Goal: Transaction & Acquisition: Book appointment/travel/reservation

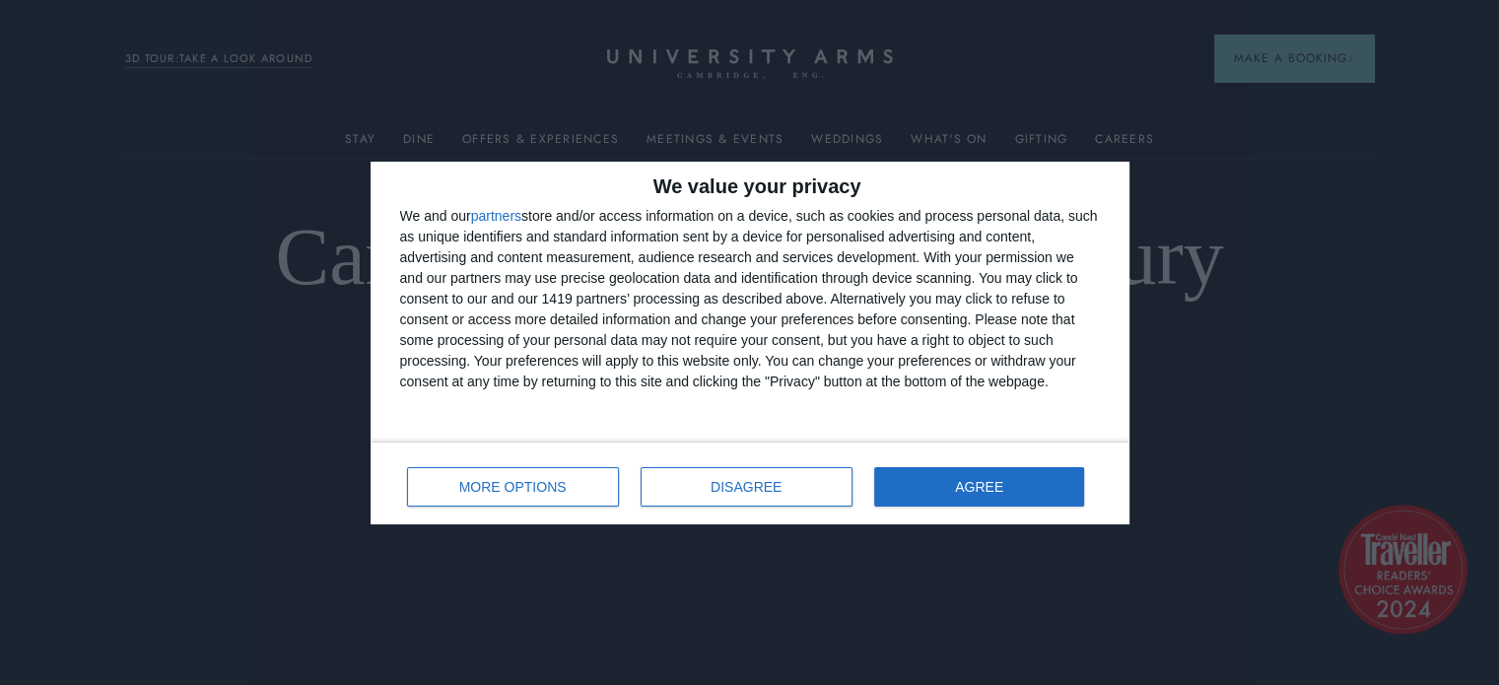
click at [1252, 74] on div "We value your privacy We and our partners store and/or access information on a …" at bounding box center [749, 342] width 1499 height 685
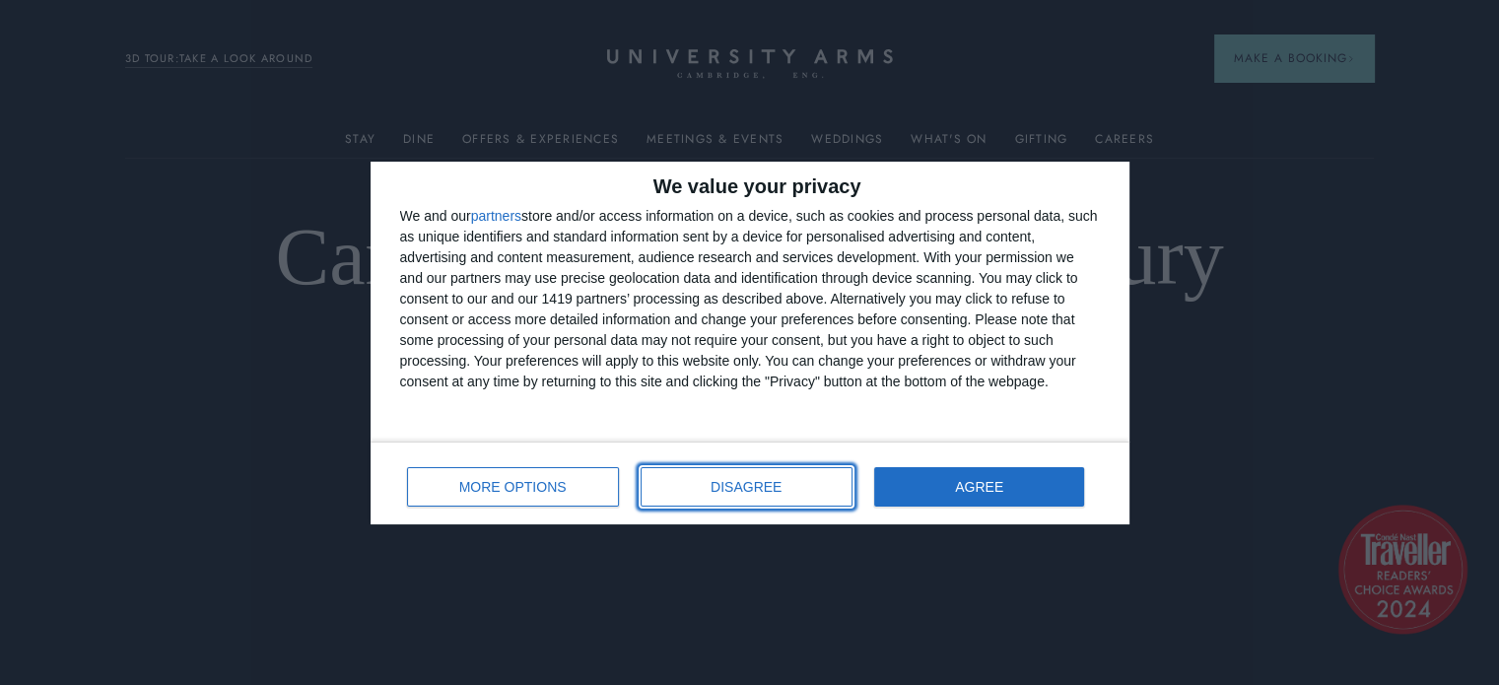
click at [779, 503] on button "DISAGREE" at bounding box center [747, 486] width 212 height 39
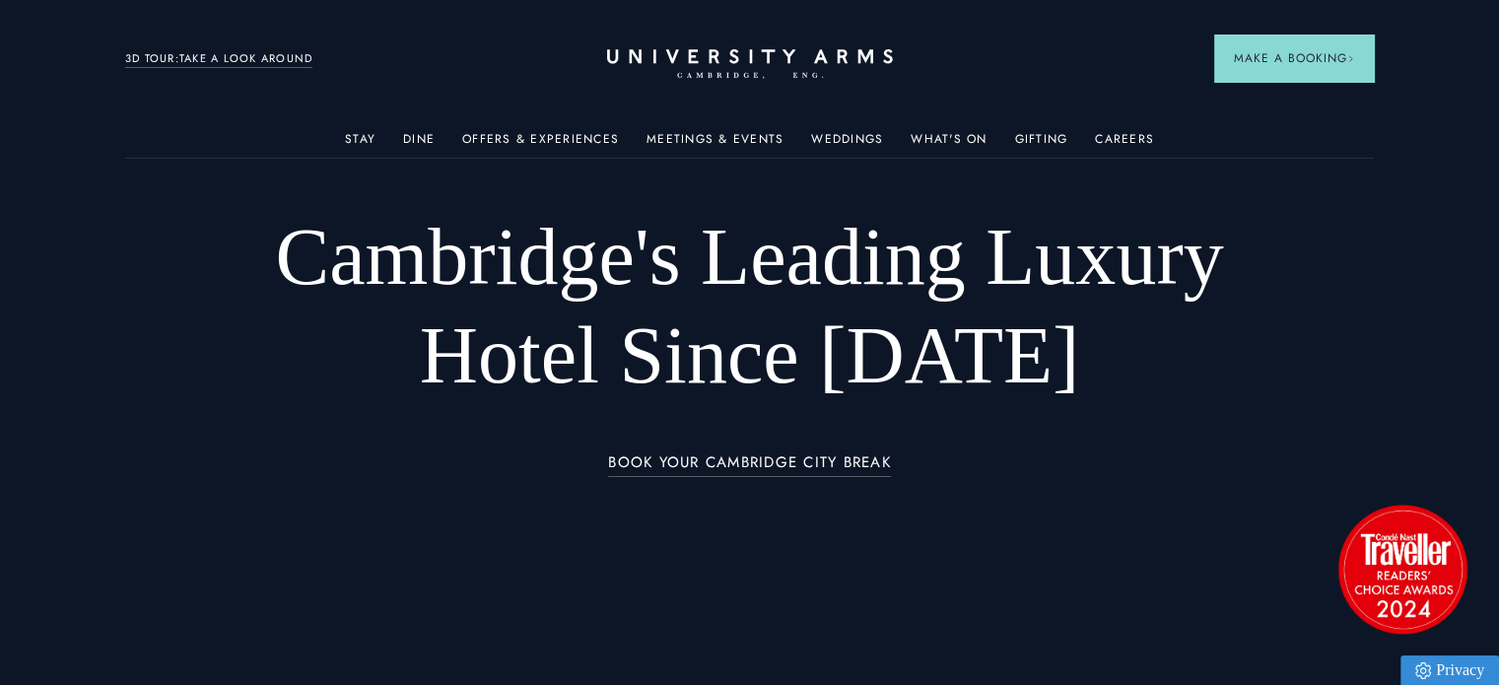
click at [1289, 76] on button "Make a Booking" at bounding box center [1294, 57] width 160 height 47
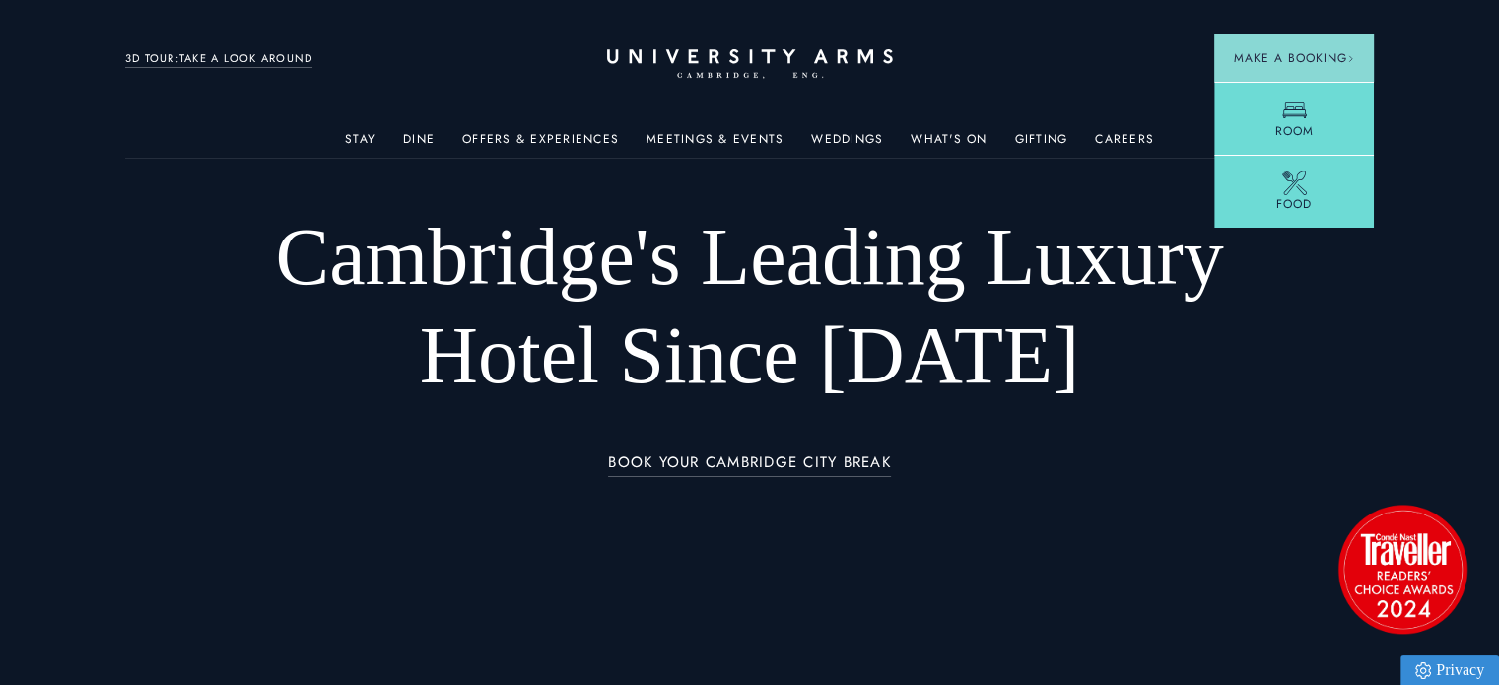
click at [1320, 103] on link "Room" at bounding box center [1294, 118] width 160 height 73
click at [1193, 334] on img at bounding box center [1205, 344] width 285 height 178
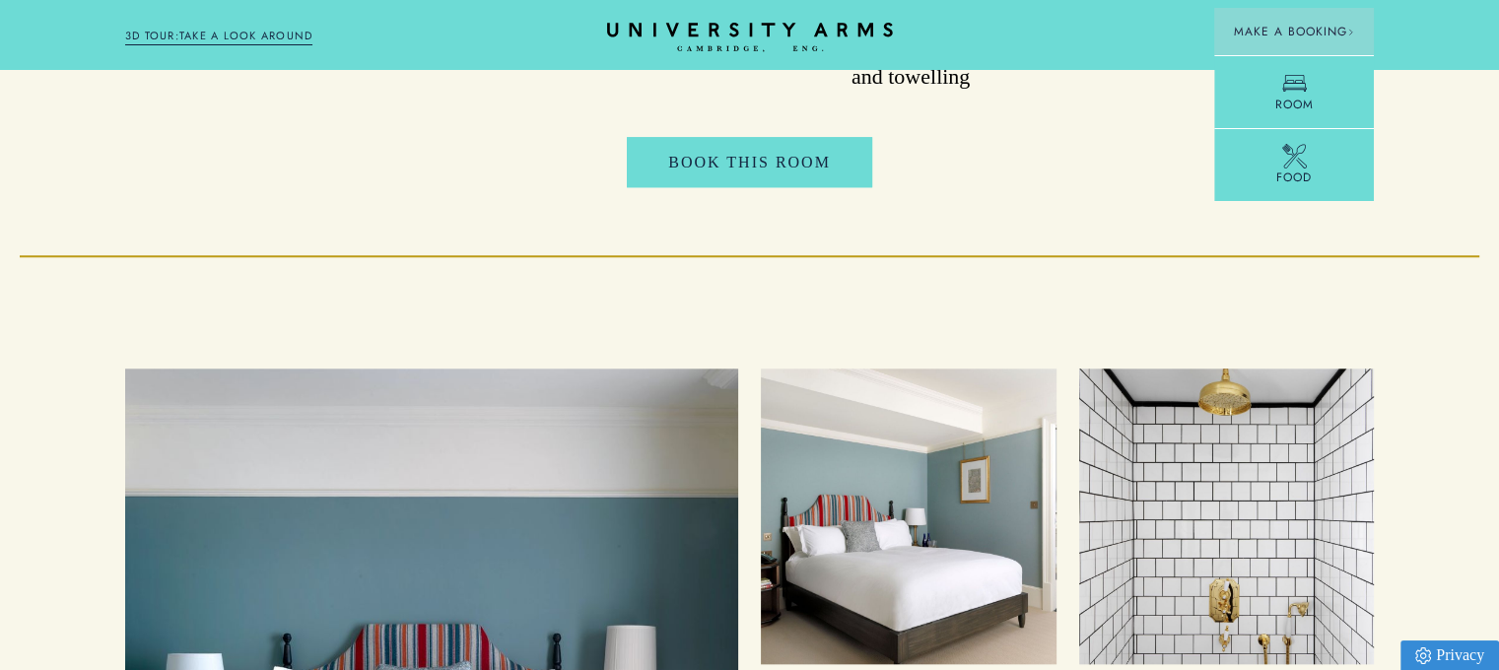
scroll to position [2172, 0]
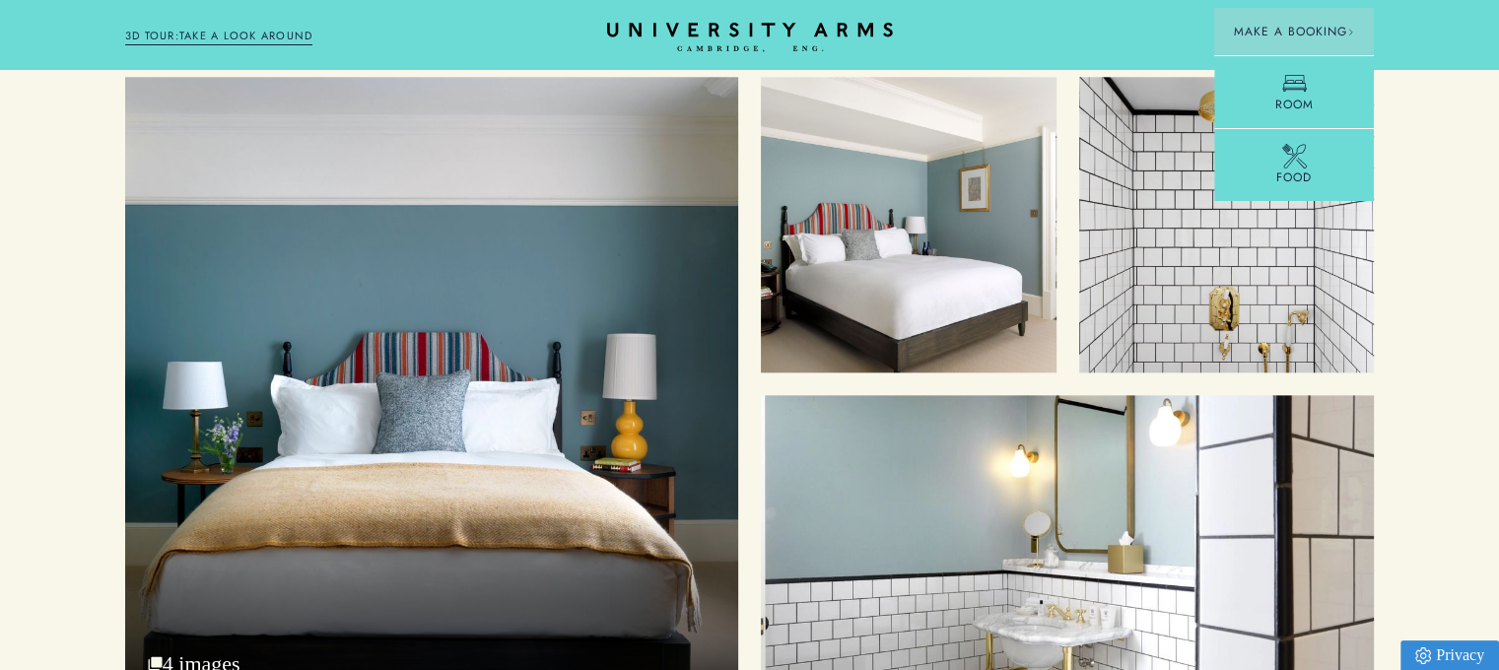
click at [476, 334] on div "Cosy Bed" at bounding box center [431, 389] width 613 height 625
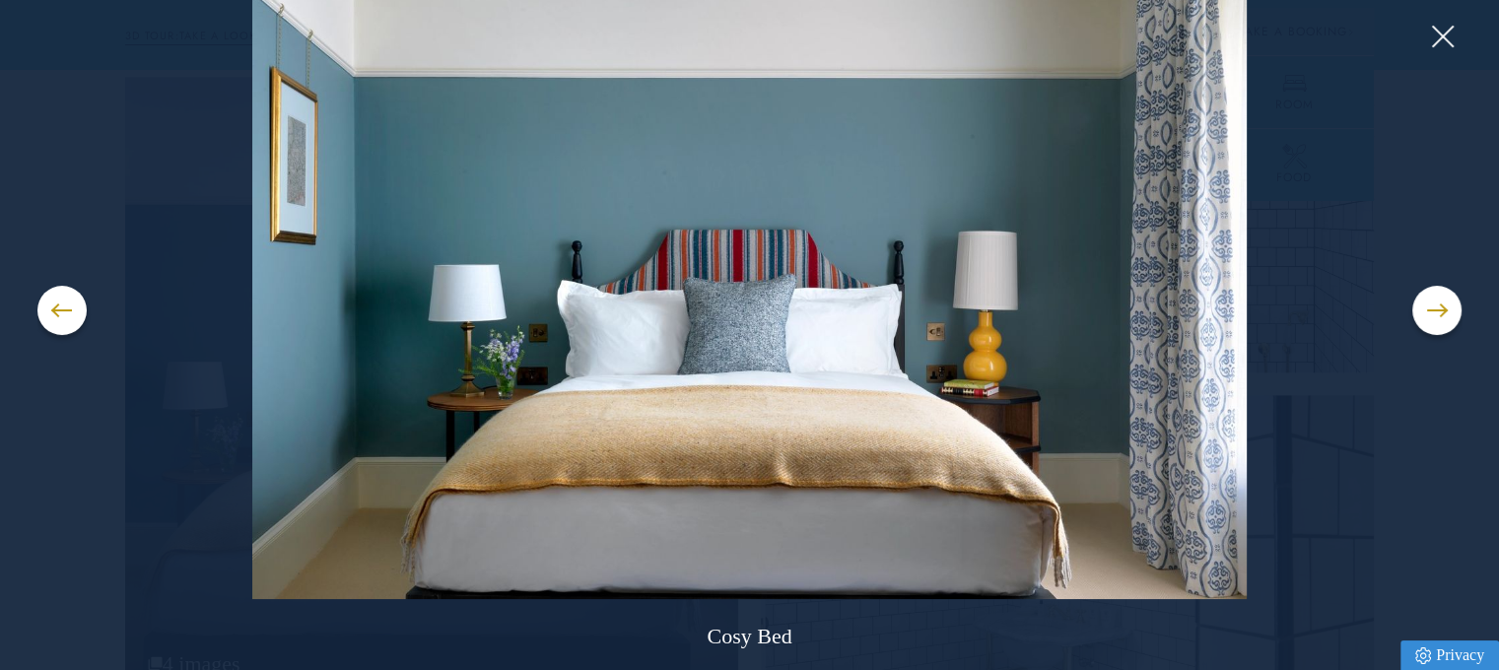
click at [1442, 327] on button at bounding box center [1436, 310] width 49 height 49
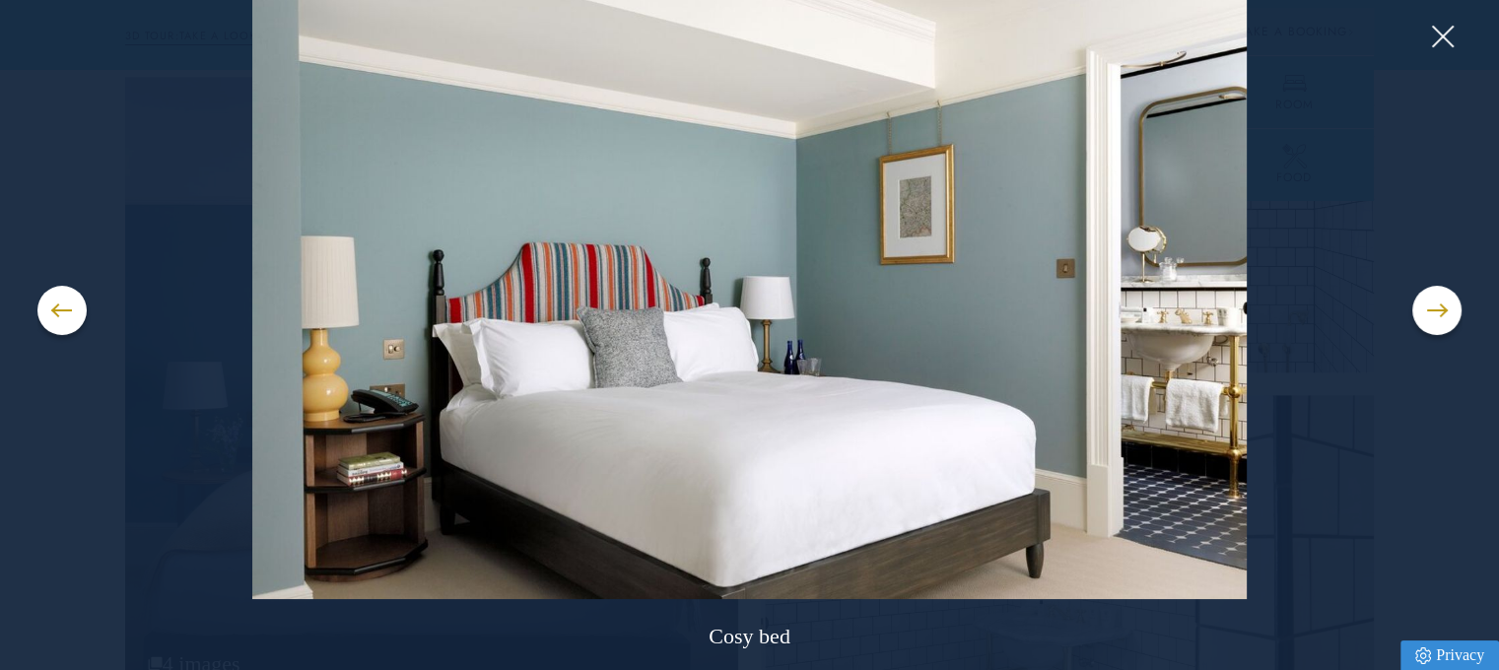
click at [1442, 327] on button at bounding box center [1436, 310] width 49 height 49
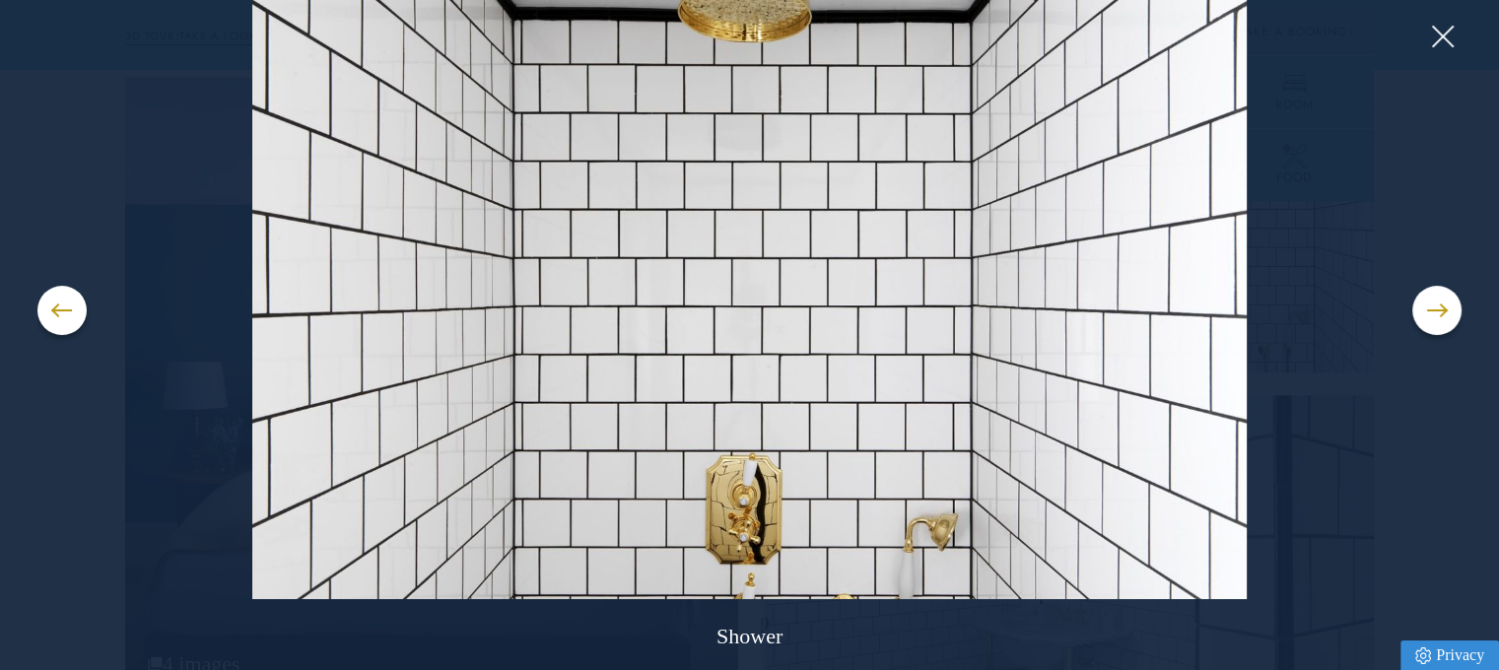
click at [1442, 327] on button at bounding box center [1436, 310] width 49 height 49
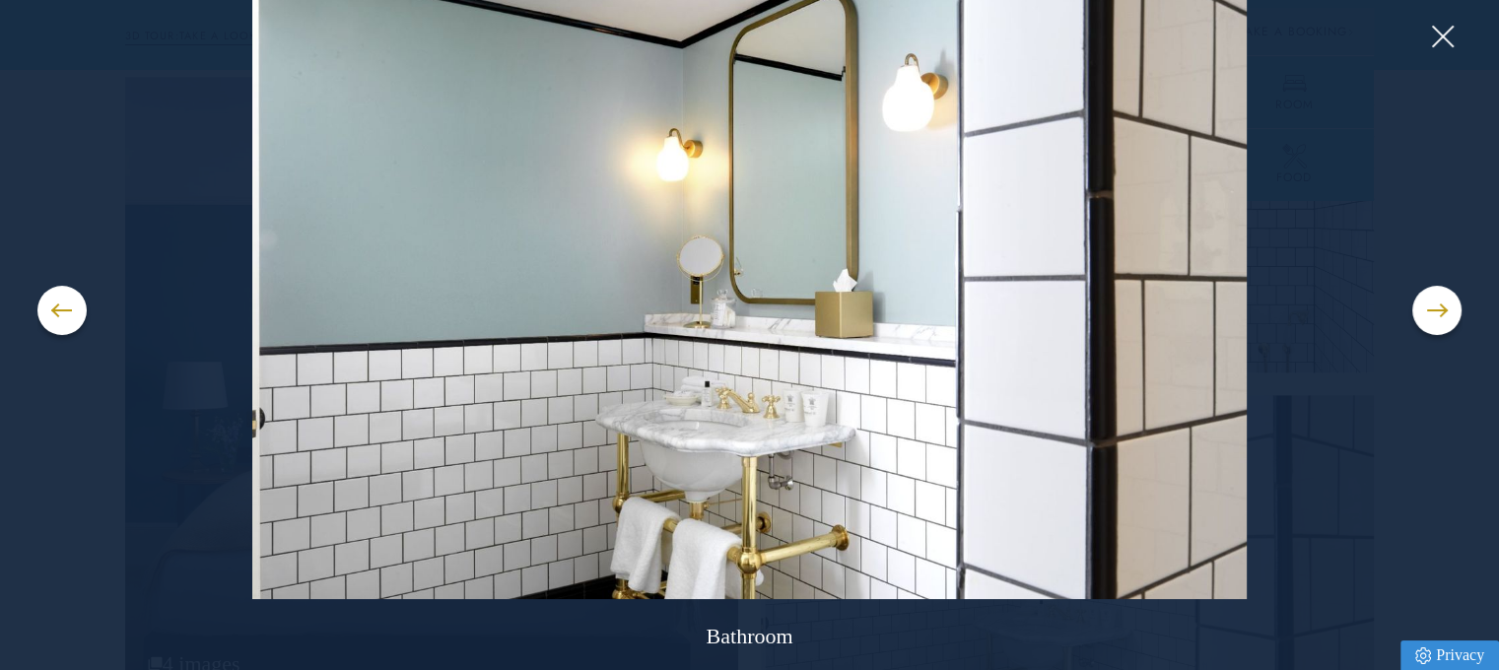
click at [1442, 327] on button at bounding box center [1436, 310] width 49 height 49
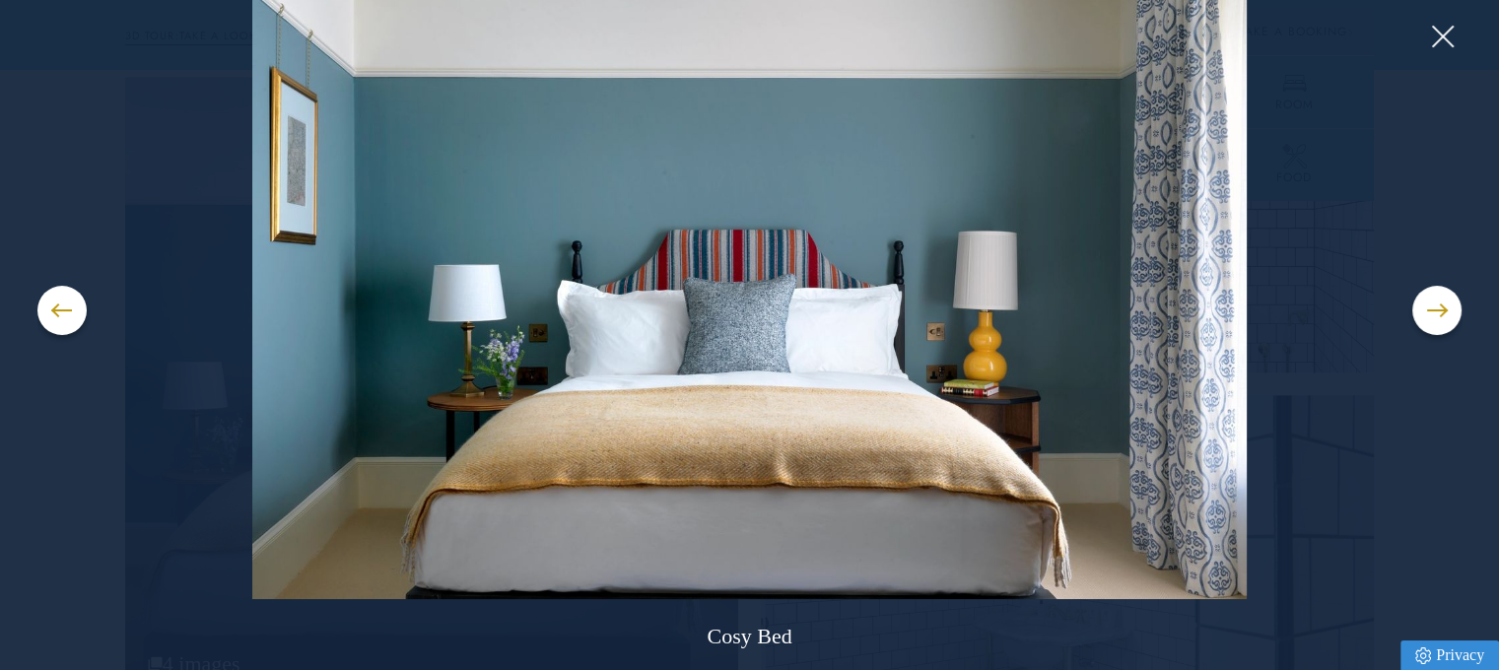
click at [1442, 327] on button at bounding box center [1436, 310] width 49 height 49
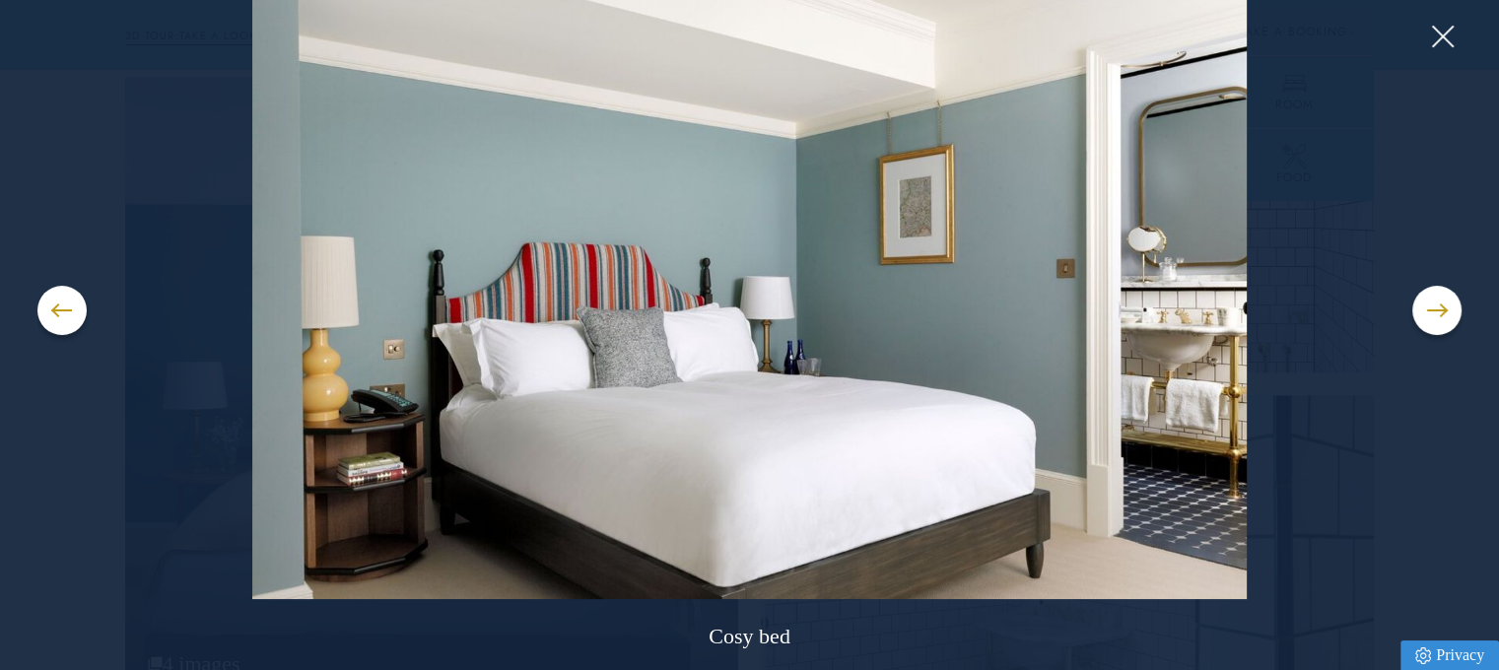
click at [1440, 27] on button at bounding box center [1442, 37] width 30 height 30
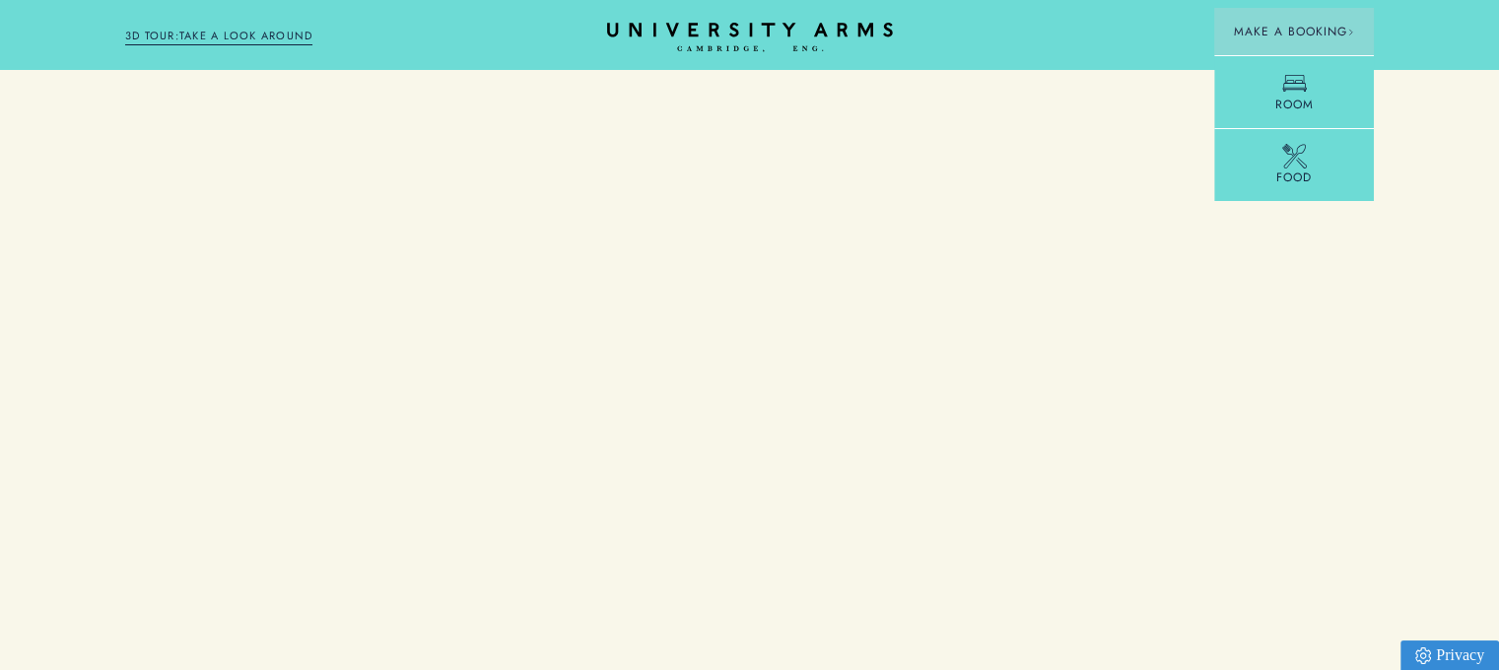
scroll to position [3961, 0]
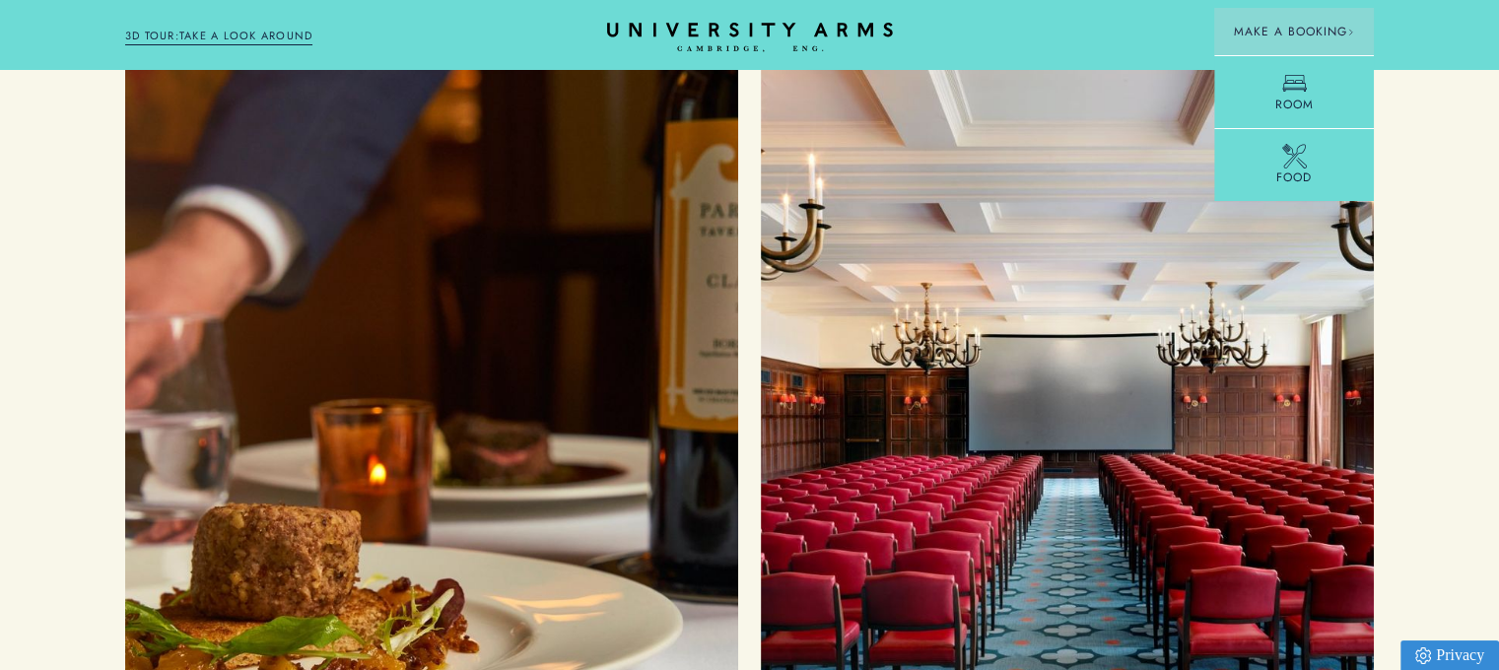
click at [681, 510] on div "Food and Drink" at bounding box center [432, 430] width 568 height 691
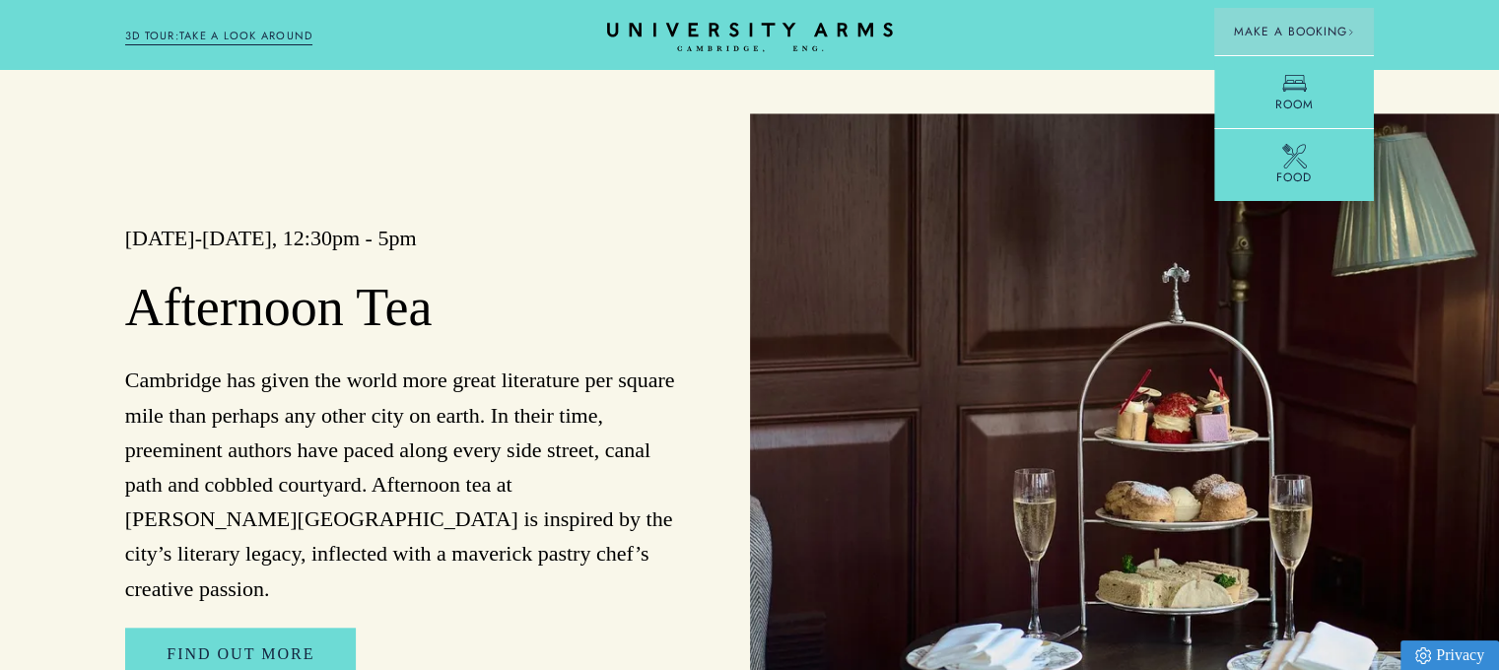
scroll to position [3560, 0]
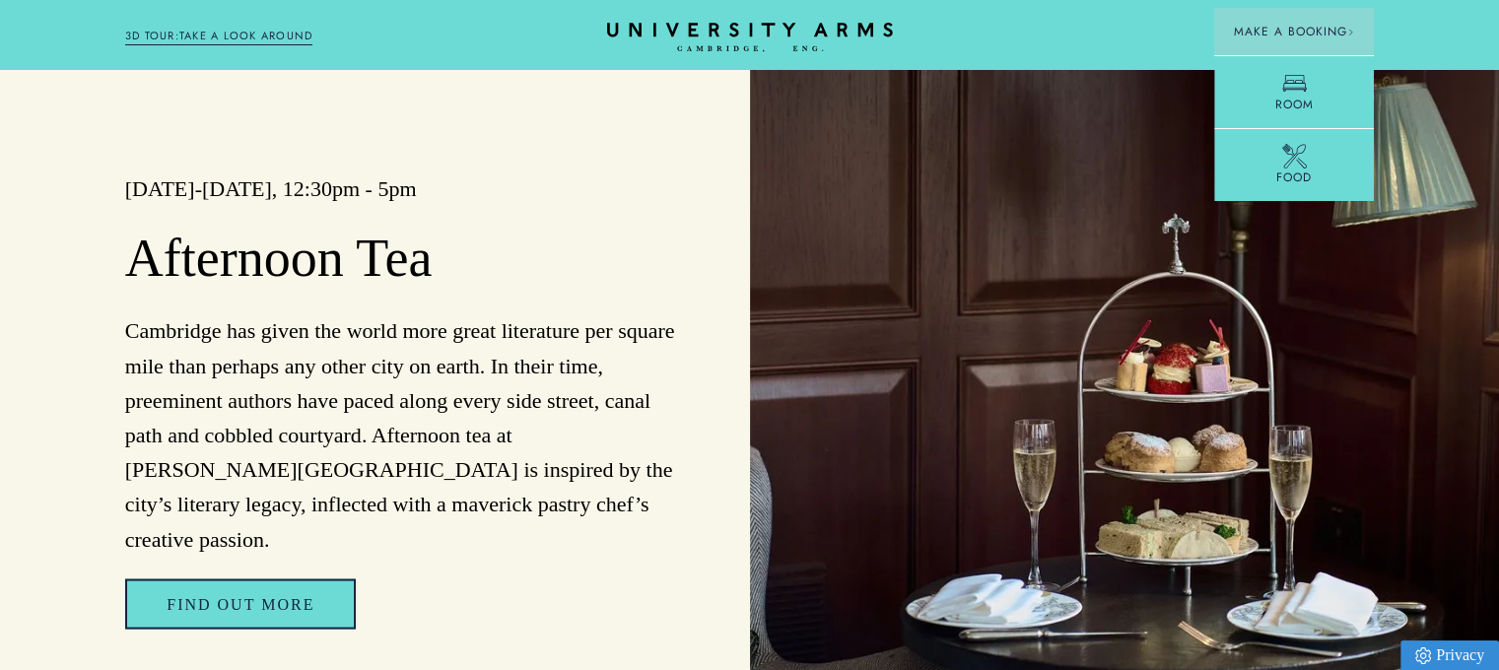
click at [291, 579] on link "Find Out More" at bounding box center [240, 604] width 231 height 51
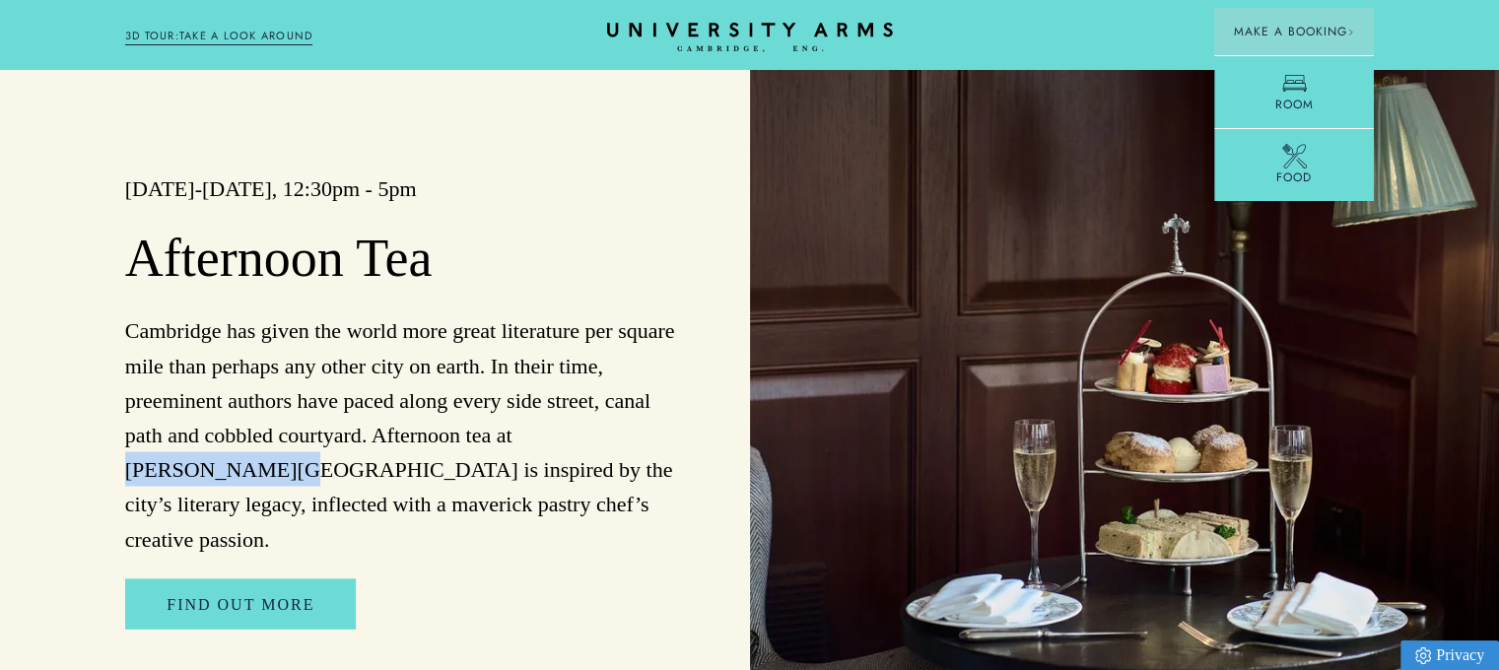
drag, startPoint x: 522, startPoint y: 436, endPoint x: 654, endPoint y: 440, distance: 132.1
click at [654, 440] on p "Cambridge has given the world more great literature per square mile than perhap…" at bounding box center [403, 433] width 557 height 242
click at [399, 401] on p "Cambridge has given the world more great literature per square mile than perhap…" at bounding box center [403, 433] width 557 height 242
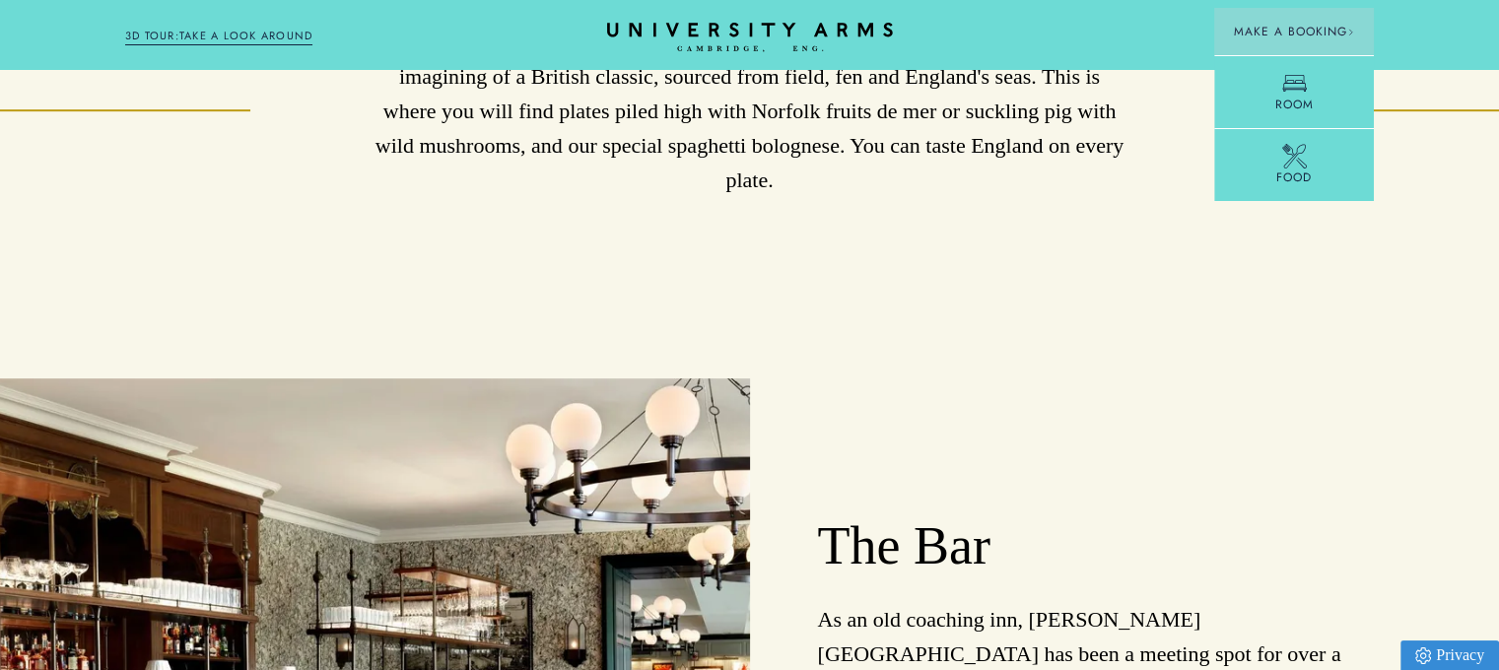
scroll to position [0, 0]
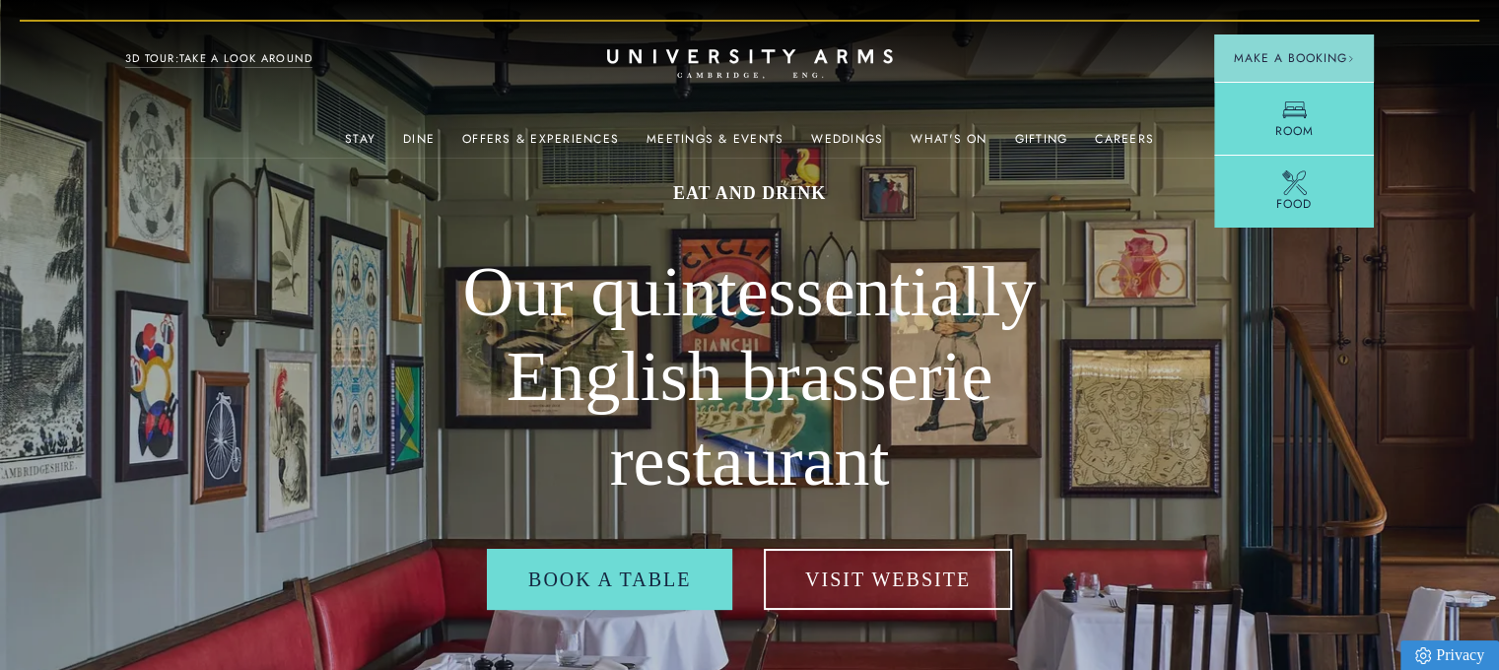
click at [561, 137] on link "Offers & Experiences" at bounding box center [540, 145] width 157 height 26
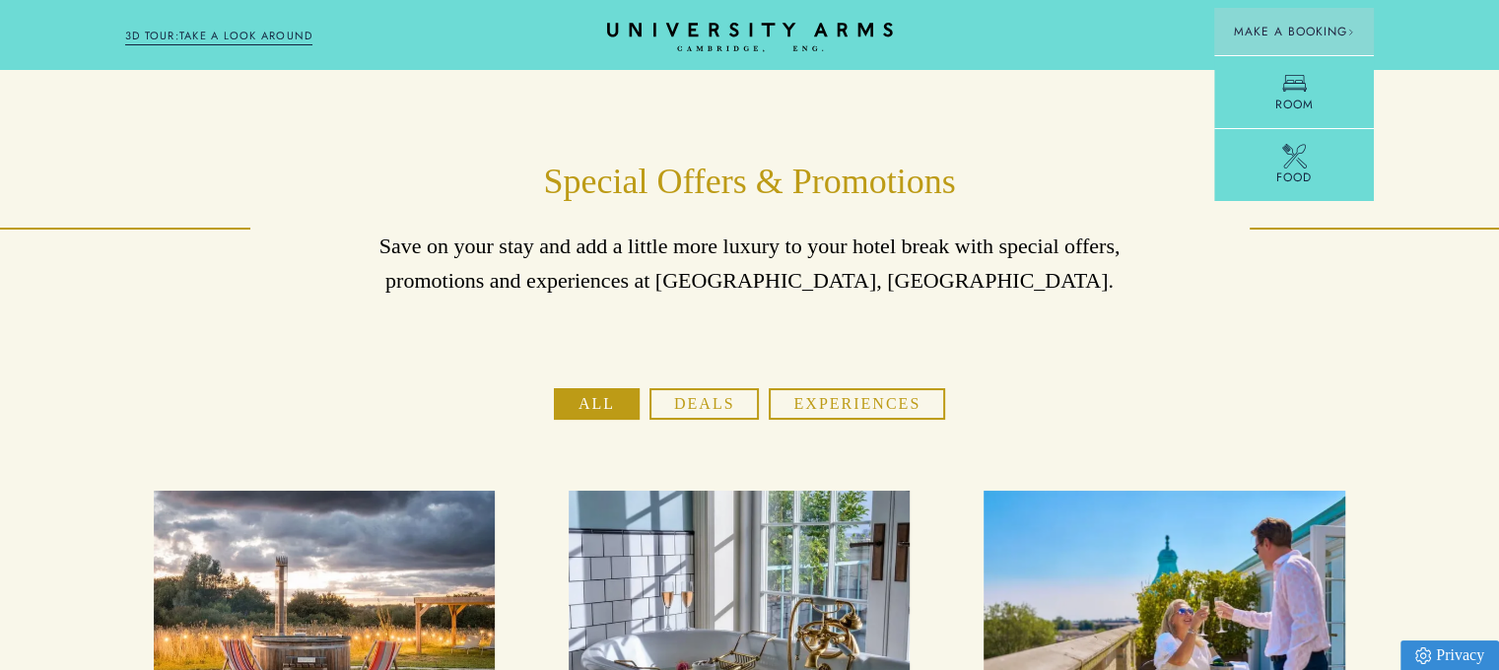
scroll to position [524, 0]
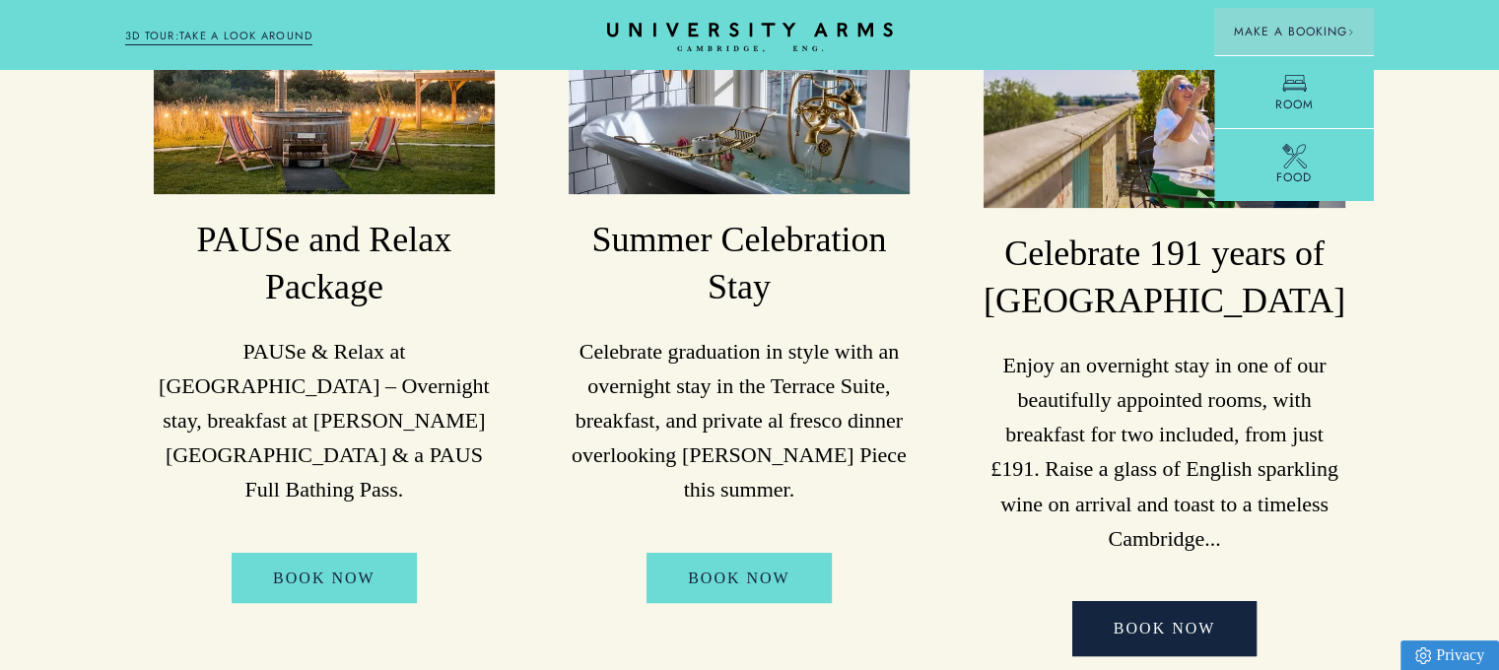
click at [1184, 627] on link "BOOK NOW" at bounding box center [1164, 628] width 185 height 55
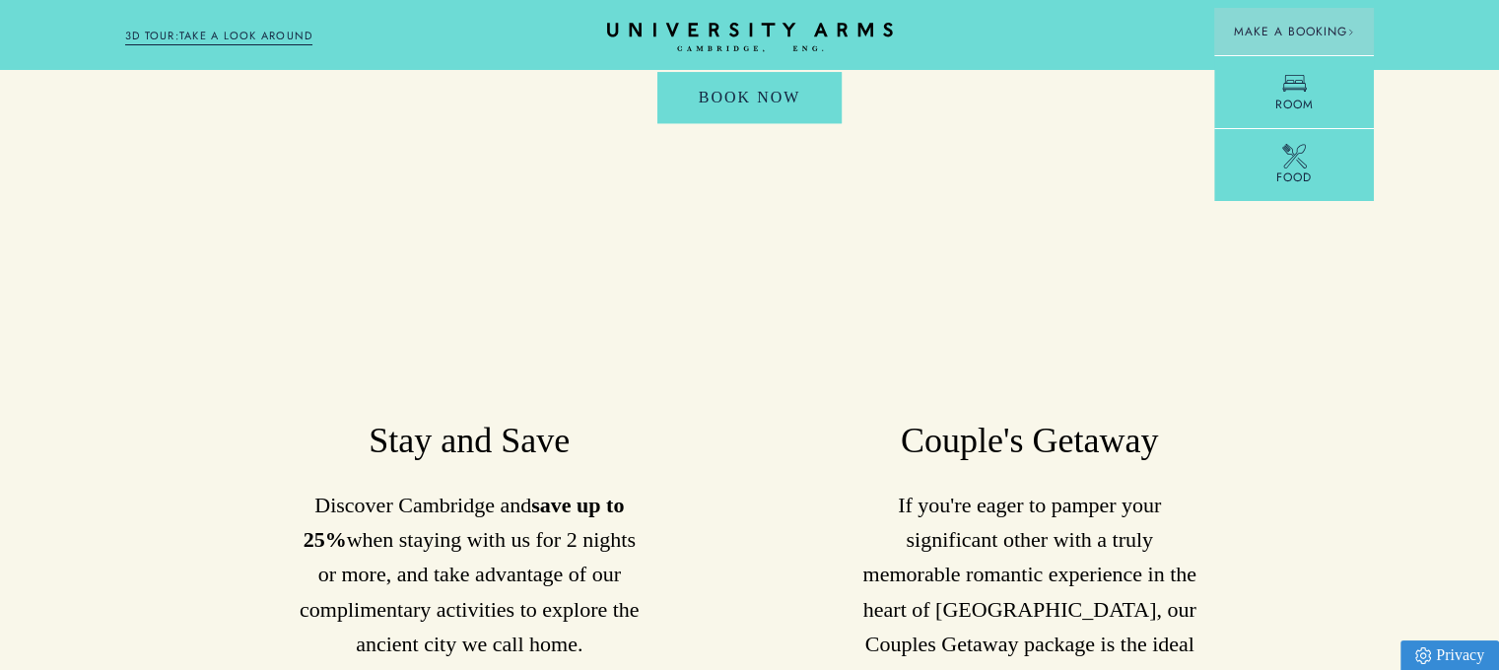
scroll to position [2029, 0]
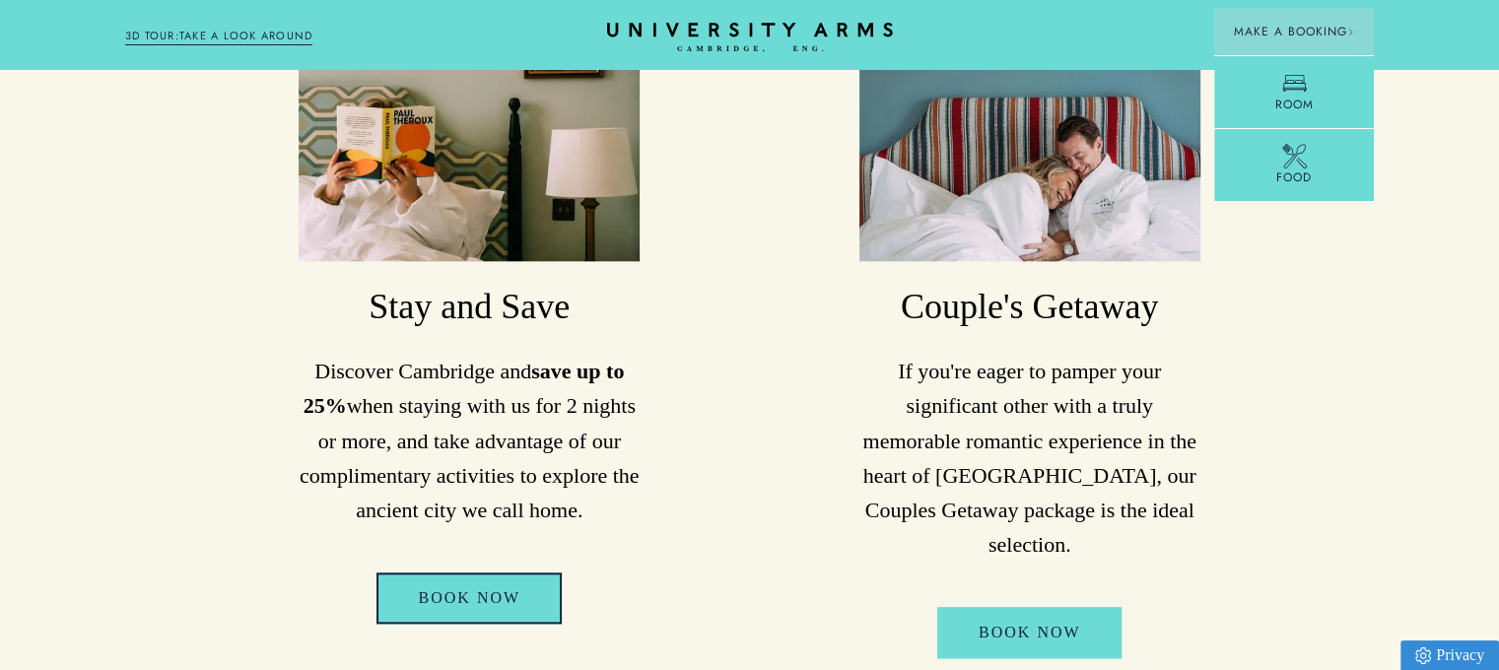
click at [463, 573] on link "Book Now" at bounding box center [468, 598] width 185 height 51
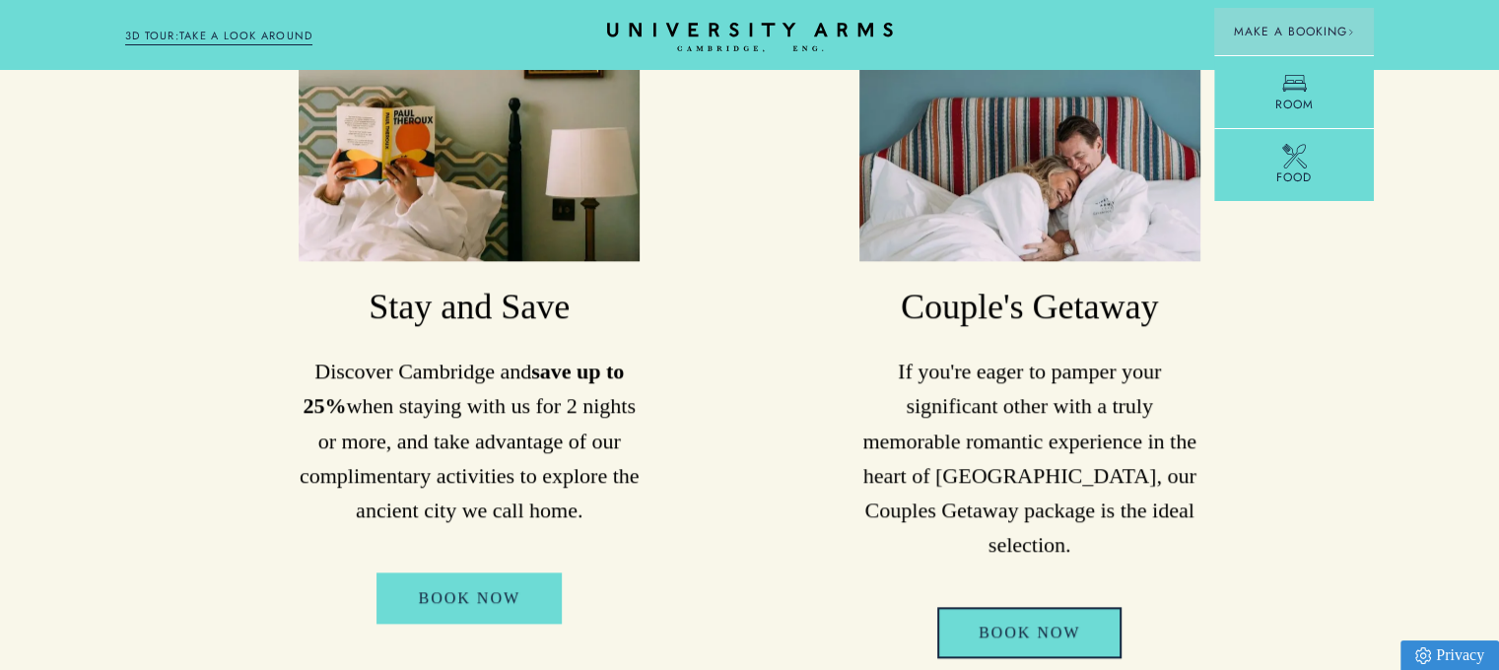
click at [1024, 607] on link "Book Now" at bounding box center [1029, 632] width 185 height 51
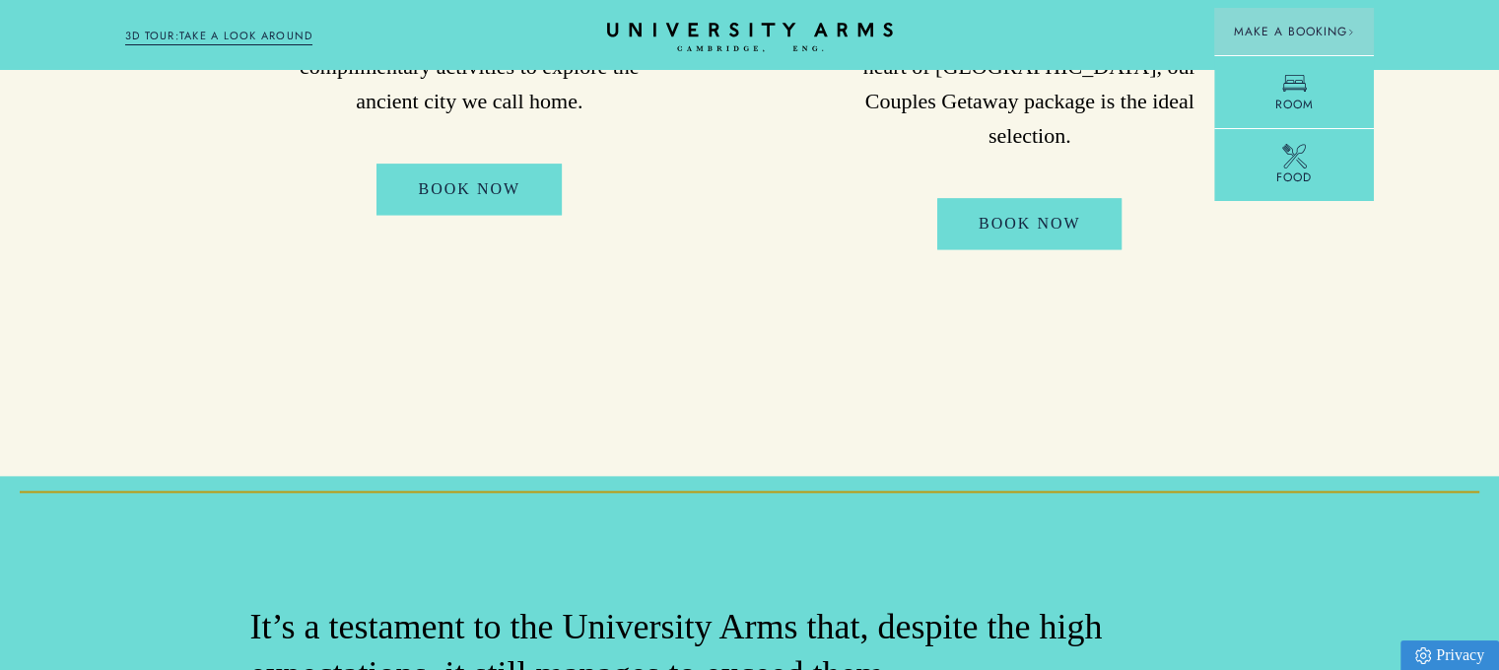
drag, startPoint x: 859, startPoint y: 463, endPoint x: 608, endPoint y: 404, distance: 258.2
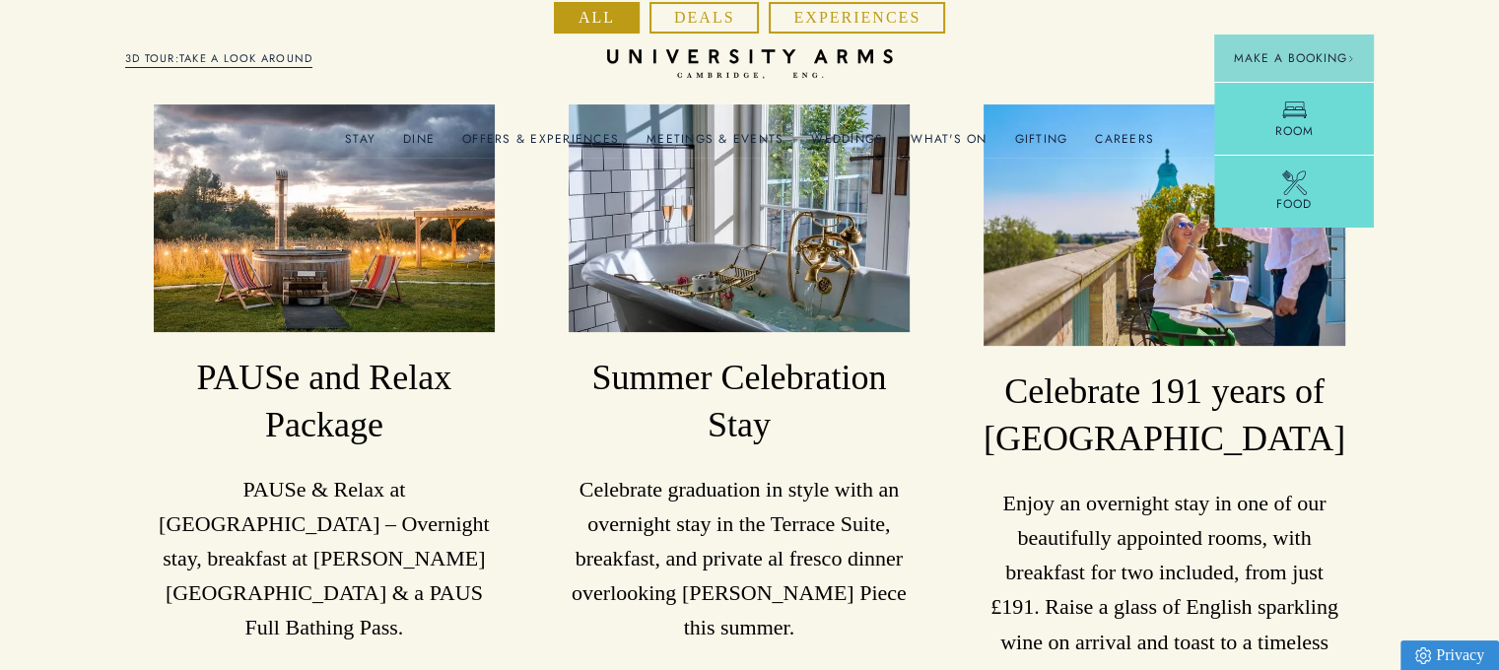
scroll to position [0, 0]
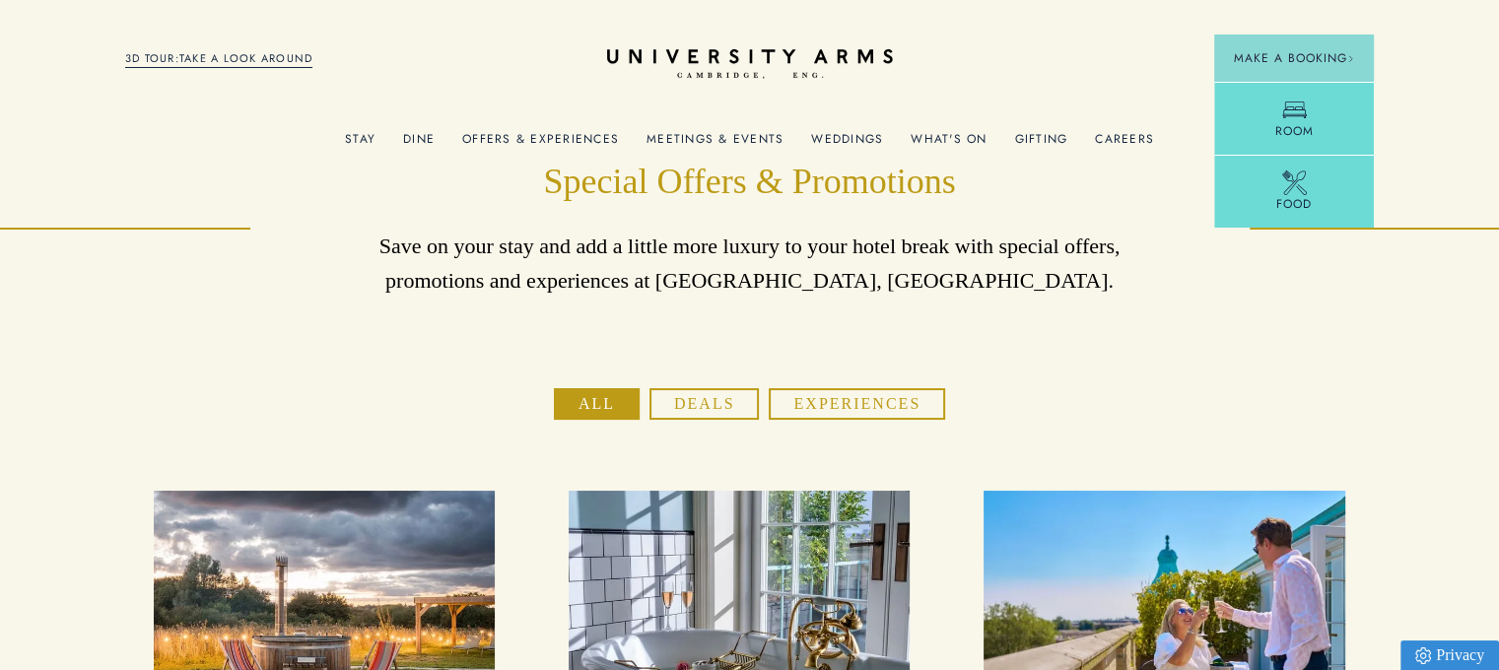
click at [246, 51] on link "3D TOUR:TAKE A LOOK AROUND" at bounding box center [219, 59] width 188 height 18
